Goal: Complete application form

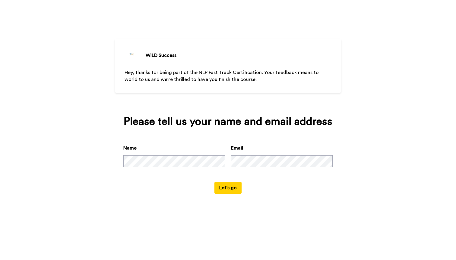
click at [232, 194] on button "Let's go" at bounding box center [227, 188] width 27 height 12
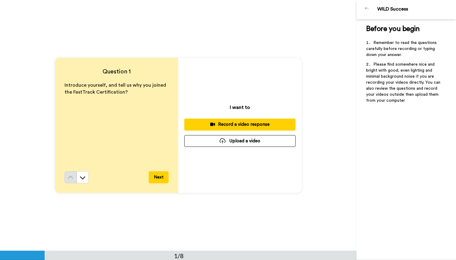
click at [245, 125] on div "Record a video response" at bounding box center [240, 124] width 102 height 6
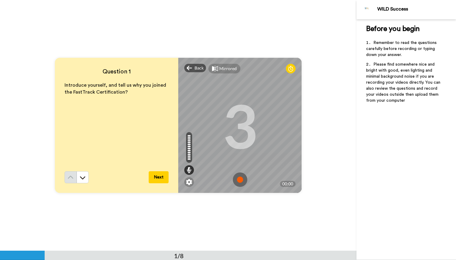
click at [238, 182] on img at bounding box center [240, 180] width 14 height 14
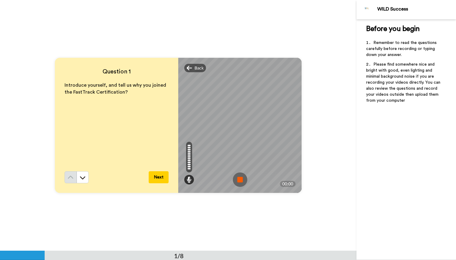
click at [238, 182] on img at bounding box center [240, 180] width 14 height 14
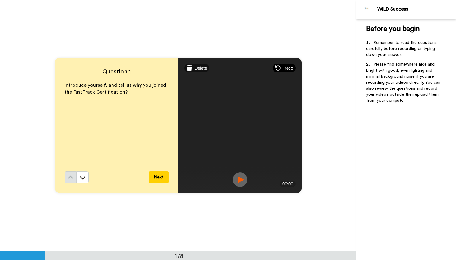
click at [275, 68] on icon at bounding box center [278, 68] width 6 height 6
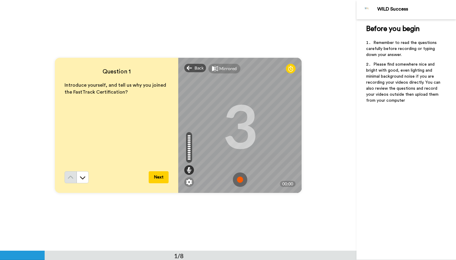
click at [239, 180] on img at bounding box center [240, 180] width 14 height 14
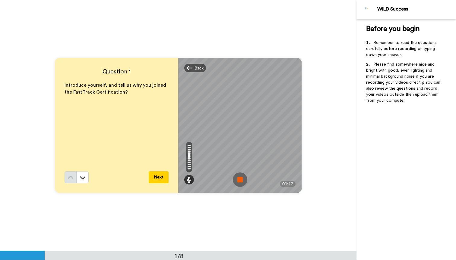
click at [239, 180] on img at bounding box center [240, 180] width 14 height 14
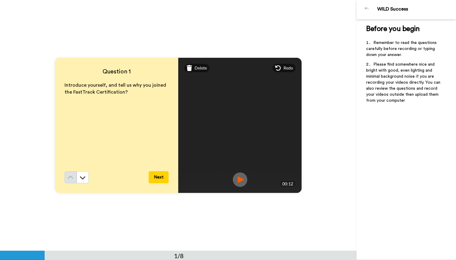
click at [239, 180] on img at bounding box center [240, 180] width 14 height 14
click at [152, 179] on button "Next" at bounding box center [159, 178] width 20 height 12
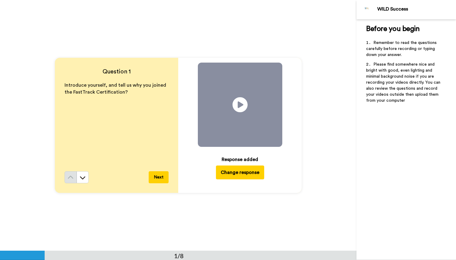
scroll to position [251, 0]
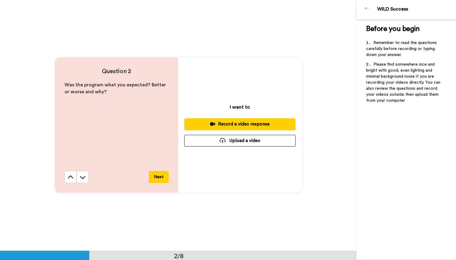
click at [233, 124] on div "Record a video response" at bounding box center [240, 124] width 102 height 6
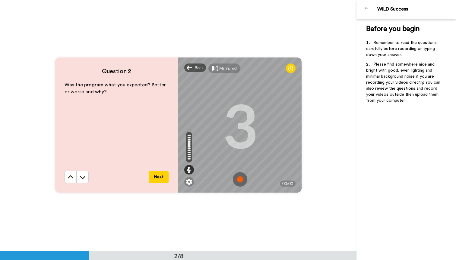
click at [239, 179] on img at bounding box center [240, 179] width 14 height 14
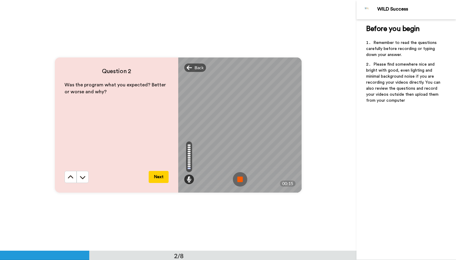
click at [239, 179] on img at bounding box center [240, 179] width 14 height 14
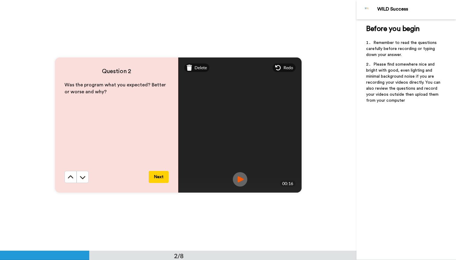
click at [237, 178] on img at bounding box center [240, 179] width 14 height 14
click at [195, 66] on span "Delete" at bounding box center [200, 68] width 12 height 6
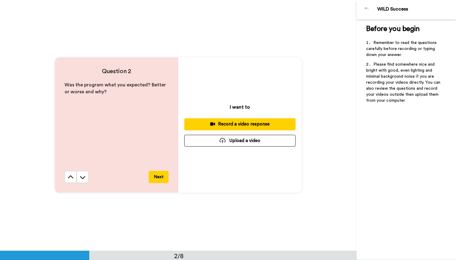
click at [244, 122] on div "Record a video response" at bounding box center [240, 124] width 102 height 6
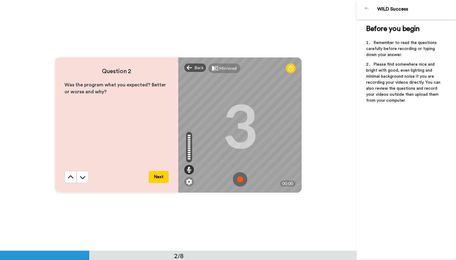
click at [241, 178] on img at bounding box center [240, 179] width 14 height 14
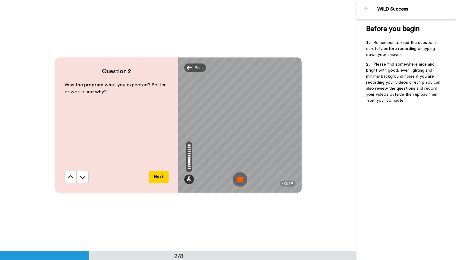
click at [241, 178] on img at bounding box center [240, 179] width 14 height 14
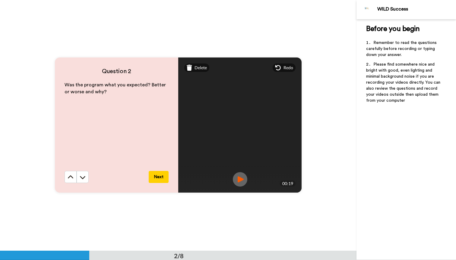
click at [241, 178] on img at bounding box center [240, 179] width 14 height 14
click at [155, 177] on button "Next" at bounding box center [159, 177] width 20 height 12
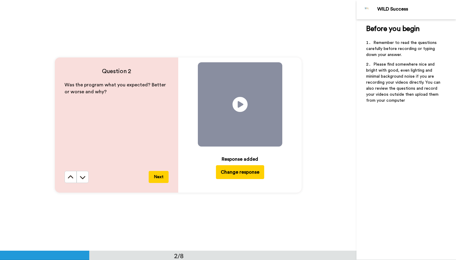
scroll to position [502, 0]
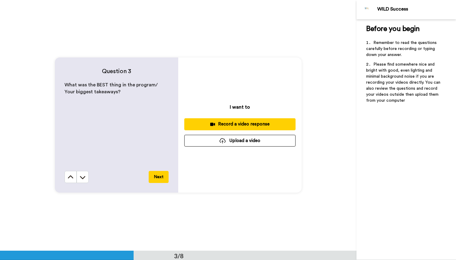
click at [260, 122] on div "Record a video response" at bounding box center [240, 124] width 102 height 6
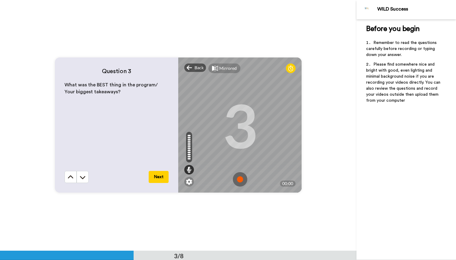
click at [240, 179] on img at bounding box center [240, 179] width 14 height 14
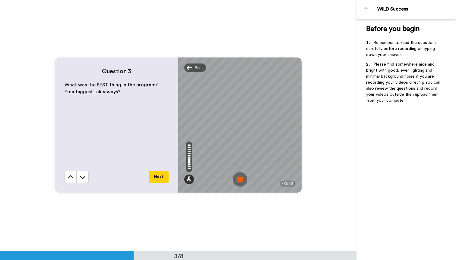
click at [159, 179] on button "Next" at bounding box center [159, 177] width 20 height 12
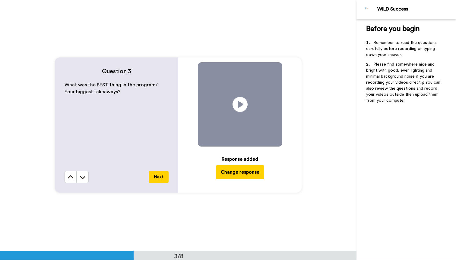
scroll to position [754, 0]
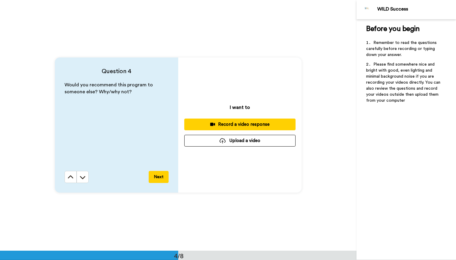
click at [228, 126] on div "Record a video response" at bounding box center [240, 124] width 102 height 6
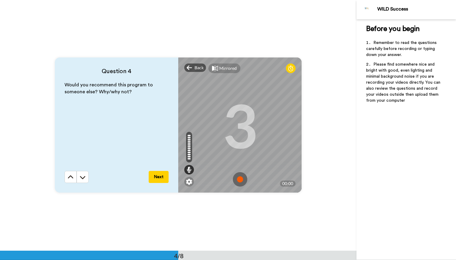
click at [240, 178] on img at bounding box center [240, 179] width 14 height 14
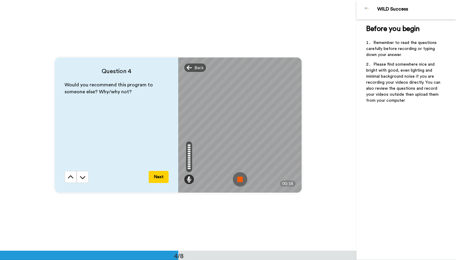
click at [241, 179] on img at bounding box center [240, 179] width 14 height 14
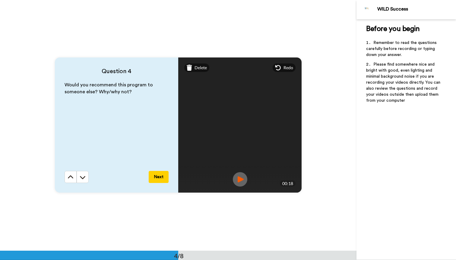
click at [238, 179] on img at bounding box center [240, 179] width 14 height 14
click at [196, 68] on span "Delete" at bounding box center [200, 68] width 12 height 6
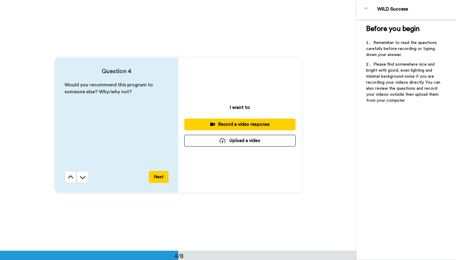
click at [230, 123] on div "Record a video response" at bounding box center [240, 124] width 102 height 6
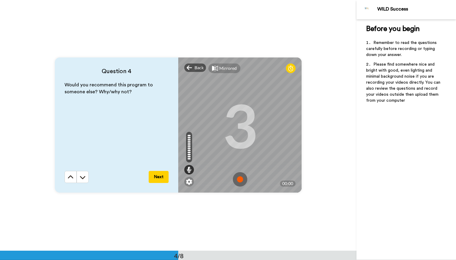
click at [240, 179] on img at bounding box center [240, 179] width 14 height 14
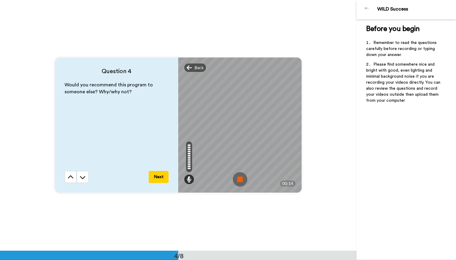
click at [240, 179] on img at bounding box center [240, 179] width 14 height 14
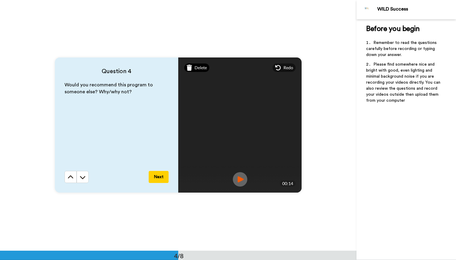
click at [197, 66] on span "Delete" at bounding box center [200, 68] width 12 height 6
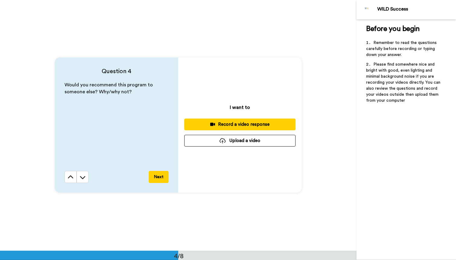
click at [239, 126] on div "Record a video response" at bounding box center [240, 124] width 102 height 6
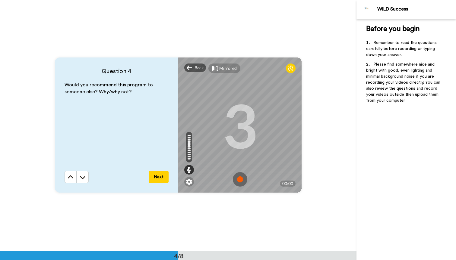
click at [238, 180] on img at bounding box center [240, 179] width 14 height 14
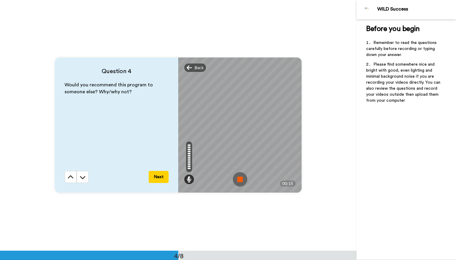
click at [238, 181] on img at bounding box center [240, 179] width 14 height 14
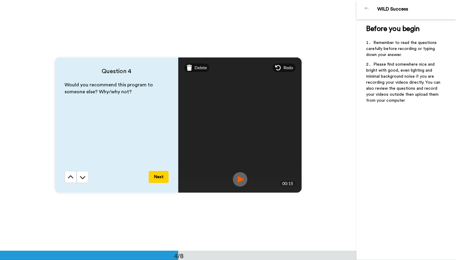
click at [239, 178] on img at bounding box center [240, 179] width 14 height 14
click at [154, 178] on button "Next" at bounding box center [159, 177] width 20 height 12
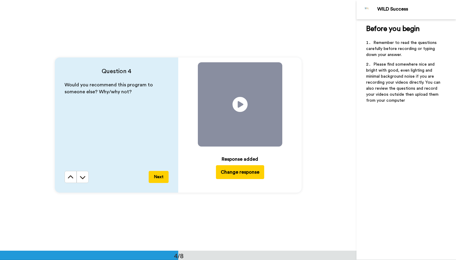
scroll to position [1005, 0]
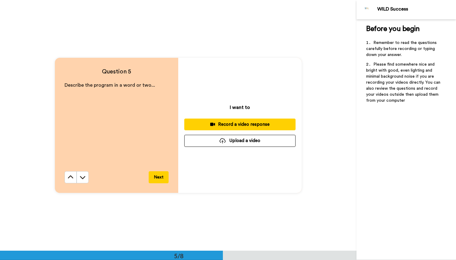
click at [230, 127] on div "Record a video response" at bounding box center [240, 124] width 102 height 6
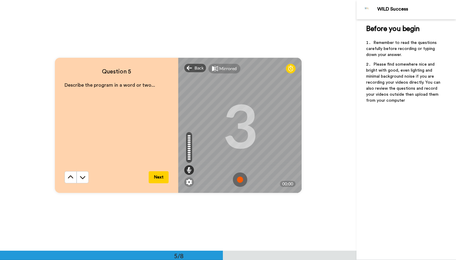
click at [238, 178] on img at bounding box center [240, 180] width 14 height 14
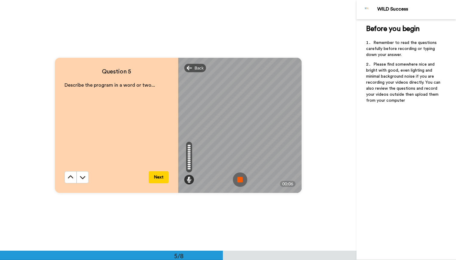
click at [238, 178] on img at bounding box center [240, 180] width 14 height 14
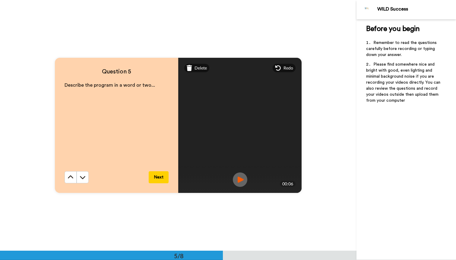
click at [237, 179] on img at bounding box center [240, 180] width 14 height 14
click at [151, 173] on button "Next" at bounding box center [159, 178] width 20 height 12
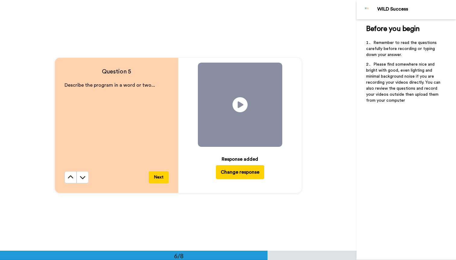
scroll to position [1256, 0]
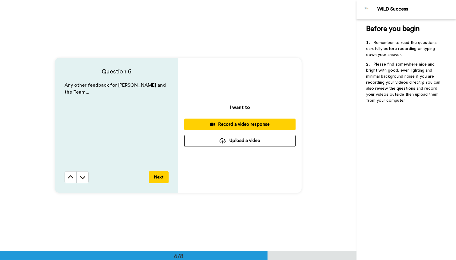
click at [156, 178] on button "Next" at bounding box center [159, 178] width 20 height 12
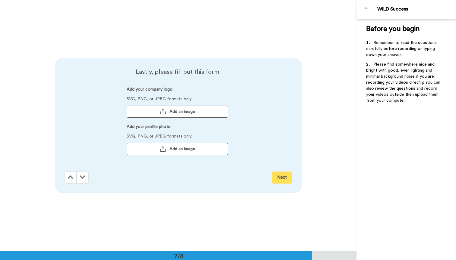
scroll to position [1507, 0]
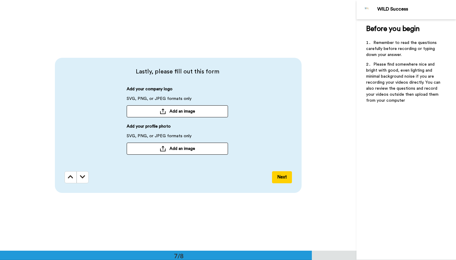
click at [280, 173] on button "Next" at bounding box center [282, 178] width 20 height 12
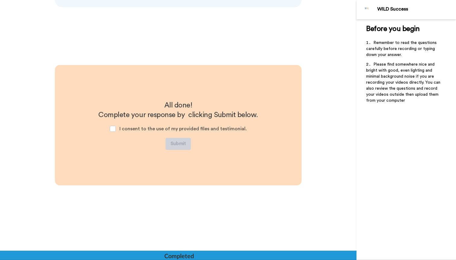
scroll to position [1693, 0]
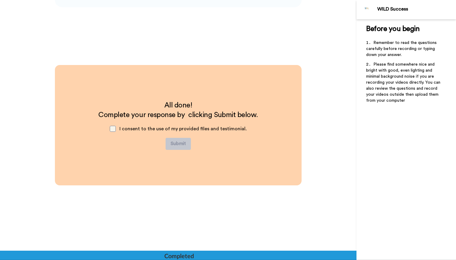
click at [113, 128] on span at bounding box center [113, 129] width 6 height 6
click at [122, 137] on div "I consent to the use of my provided files and testimonial." at bounding box center [178, 129] width 146 height 18
click at [116, 128] on span at bounding box center [113, 129] width 6 height 6
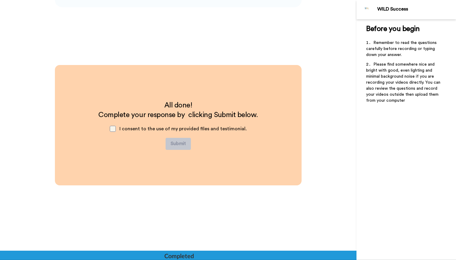
click at [111, 131] on span at bounding box center [113, 129] width 6 height 6
click at [183, 147] on button "Submit" at bounding box center [177, 144] width 25 height 12
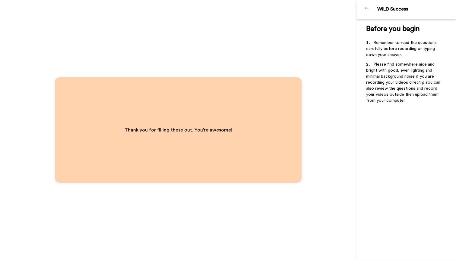
click at [423, 138] on div "Before you begin ﻿ Remember to read the questions carefully before recording or…" at bounding box center [405, 139] width 99 height 241
